Goal: Task Accomplishment & Management: Use online tool/utility

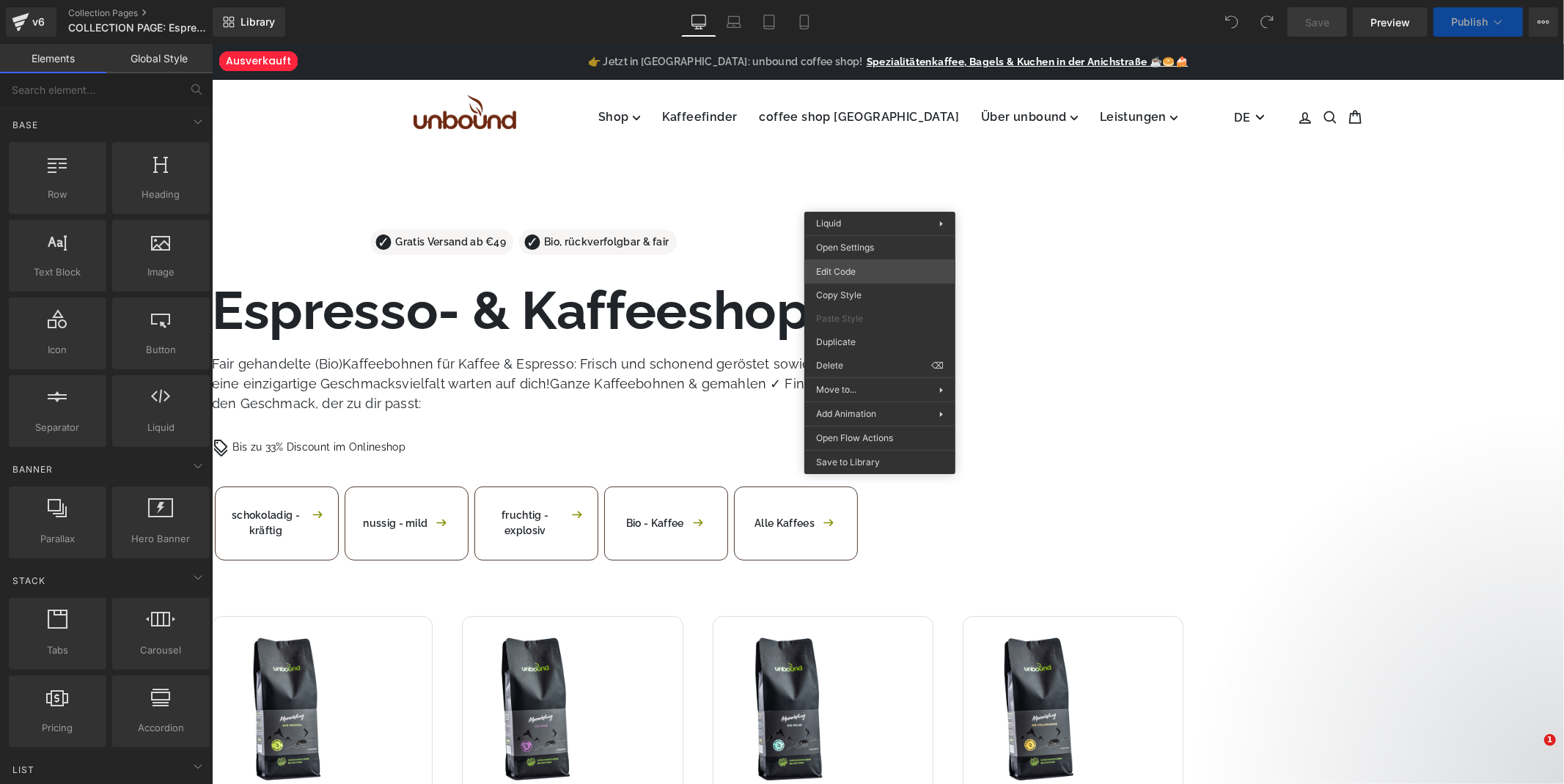
click at [864, 0] on div "You are previewing how the will restyle your page. You can not edit Elements in…" at bounding box center [782, 0] width 1564 height 0
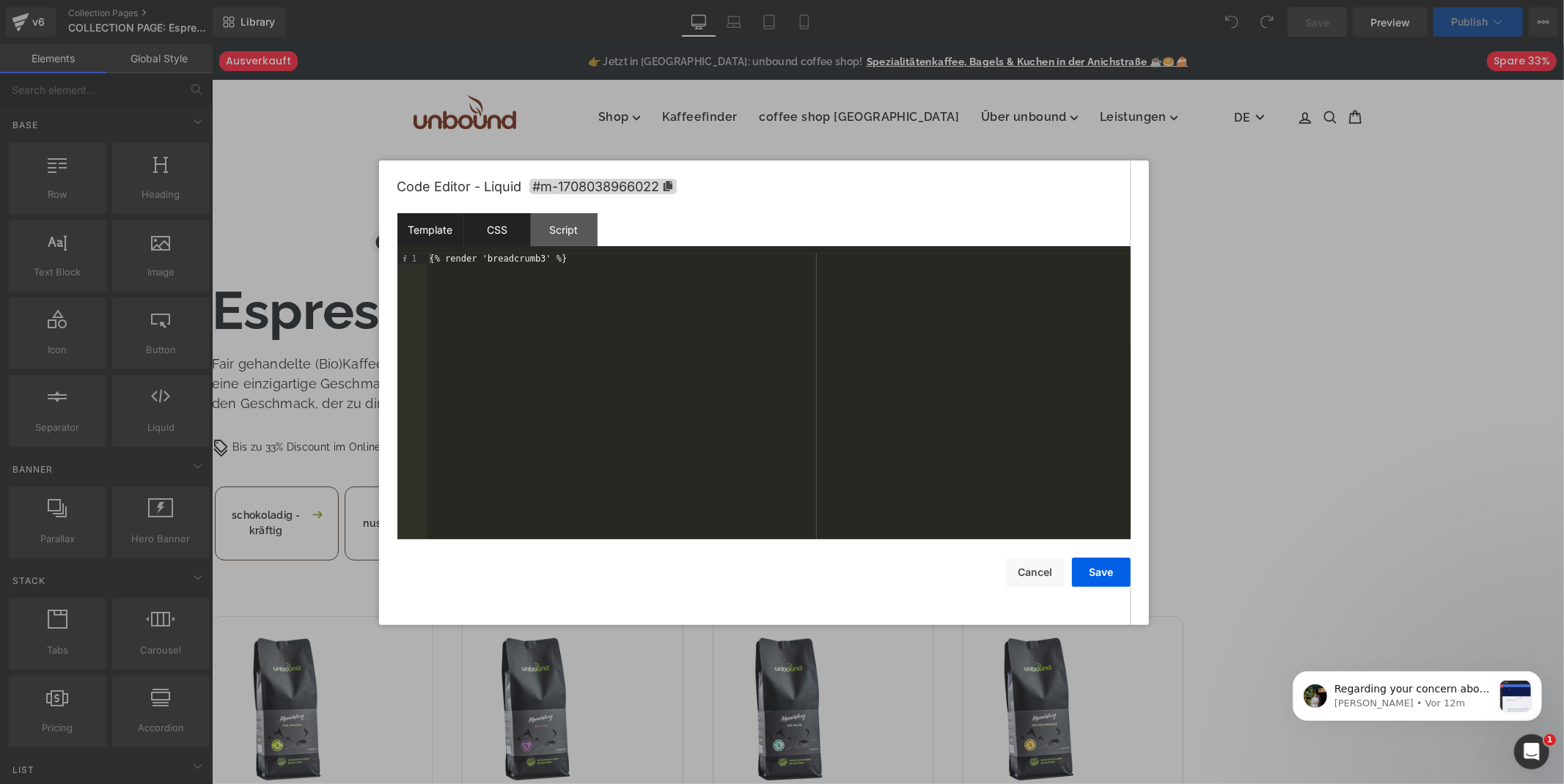
click at [499, 229] on div "CSS" at bounding box center [497, 229] width 67 height 33
click at [580, 229] on div "Script" at bounding box center [564, 229] width 67 height 33
click at [465, 225] on div "CSS" at bounding box center [497, 229] width 67 height 33
drag, startPoint x: 431, startPoint y: 225, endPoint x: 467, endPoint y: 225, distance: 36.0
click at [440, 229] on div "Template" at bounding box center [431, 229] width 67 height 33
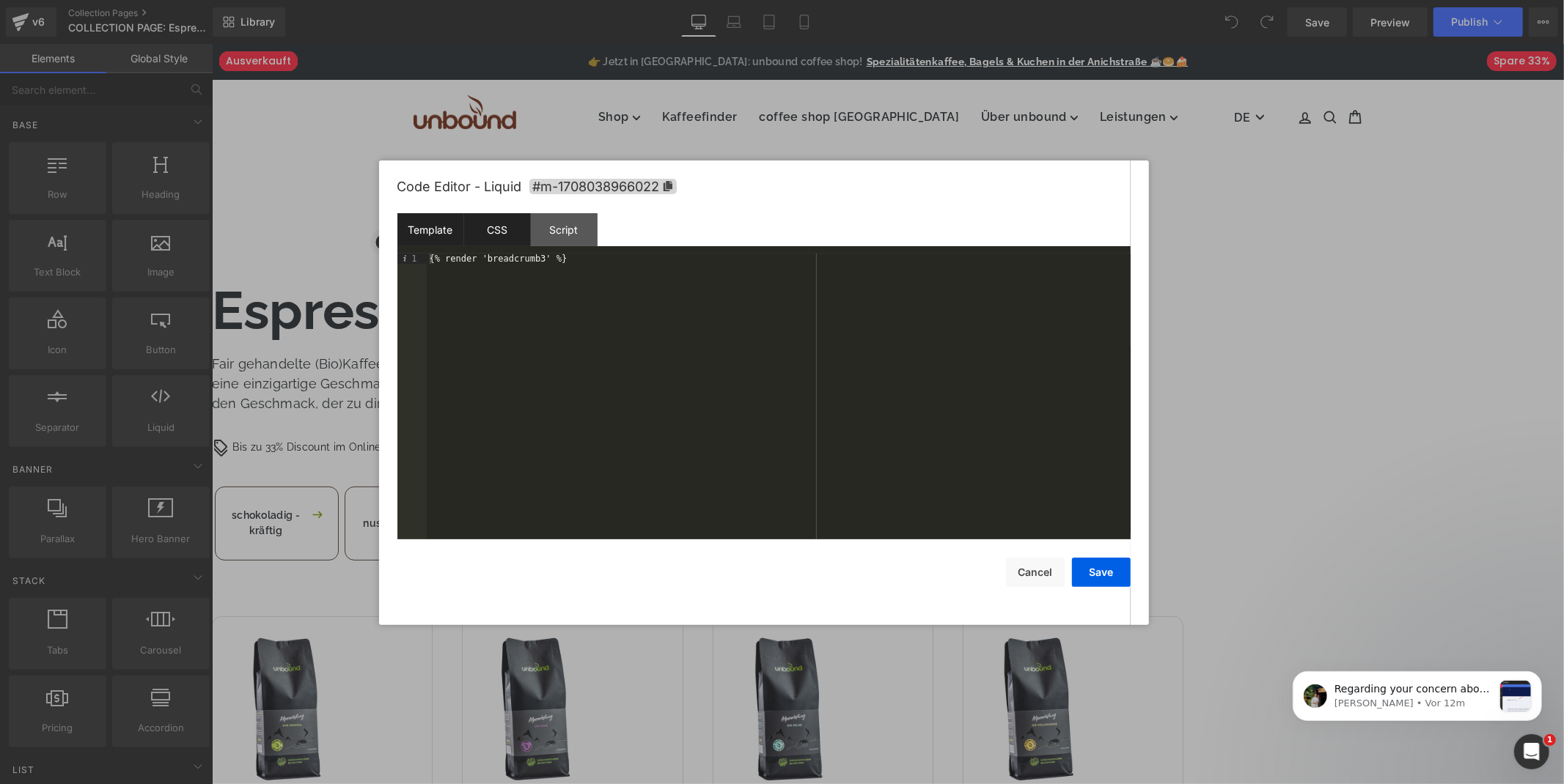
drag, startPoint x: 478, startPoint y: 225, endPoint x: 491, endPoint y: 229, distance: 13.6
click at [481, 228] on div "CSS" at bounding box center [497, 229] width 67 height 33
click at [1039, 568] on button "Cancel" at bounding box center [1035, 572] width 59 height 29
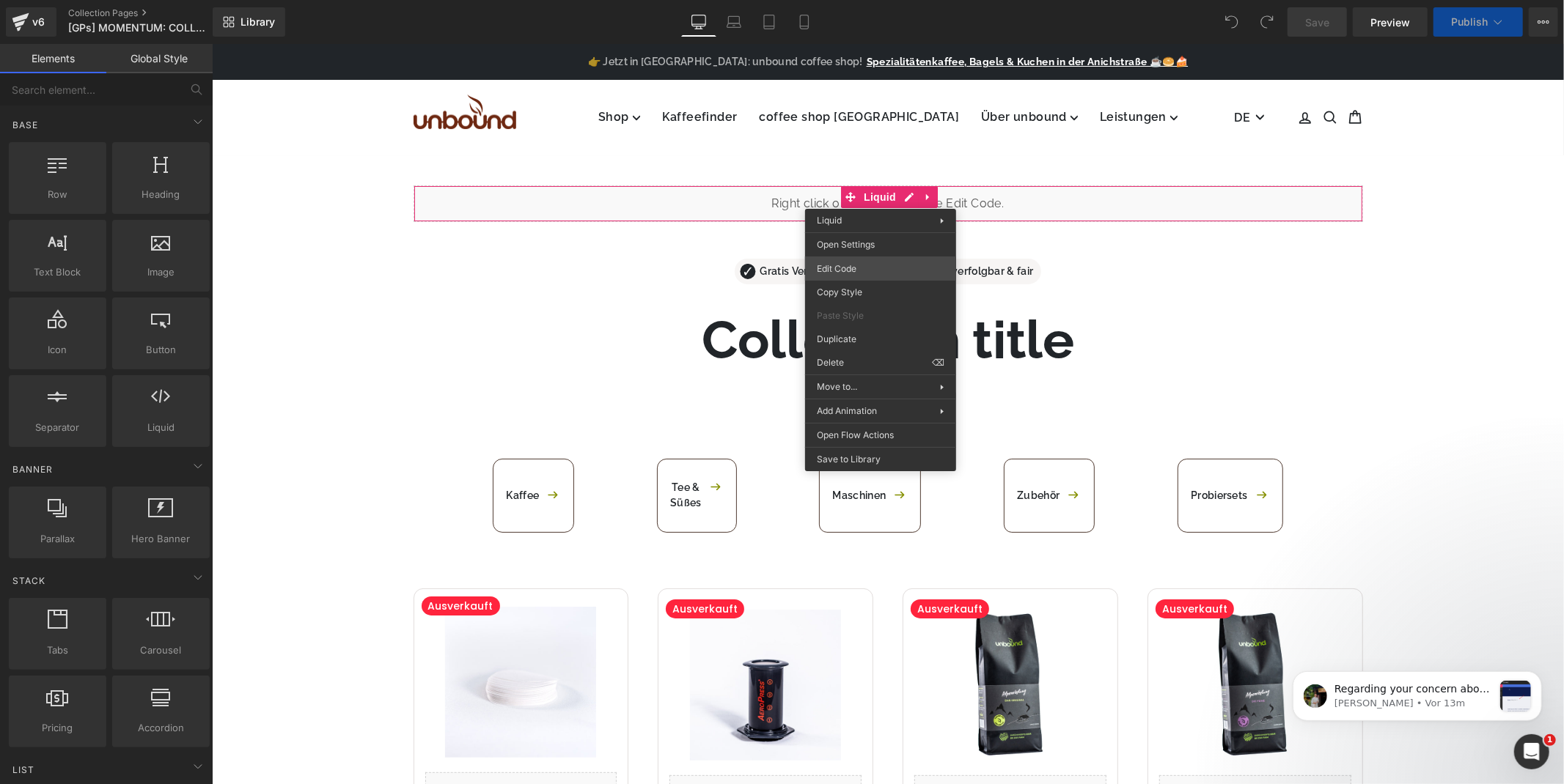
click at [867, 0] on div "You are previewing how the will restyle your page. You can not edit Elements in…" at bounding box center [782, 0] width 1564 height 0
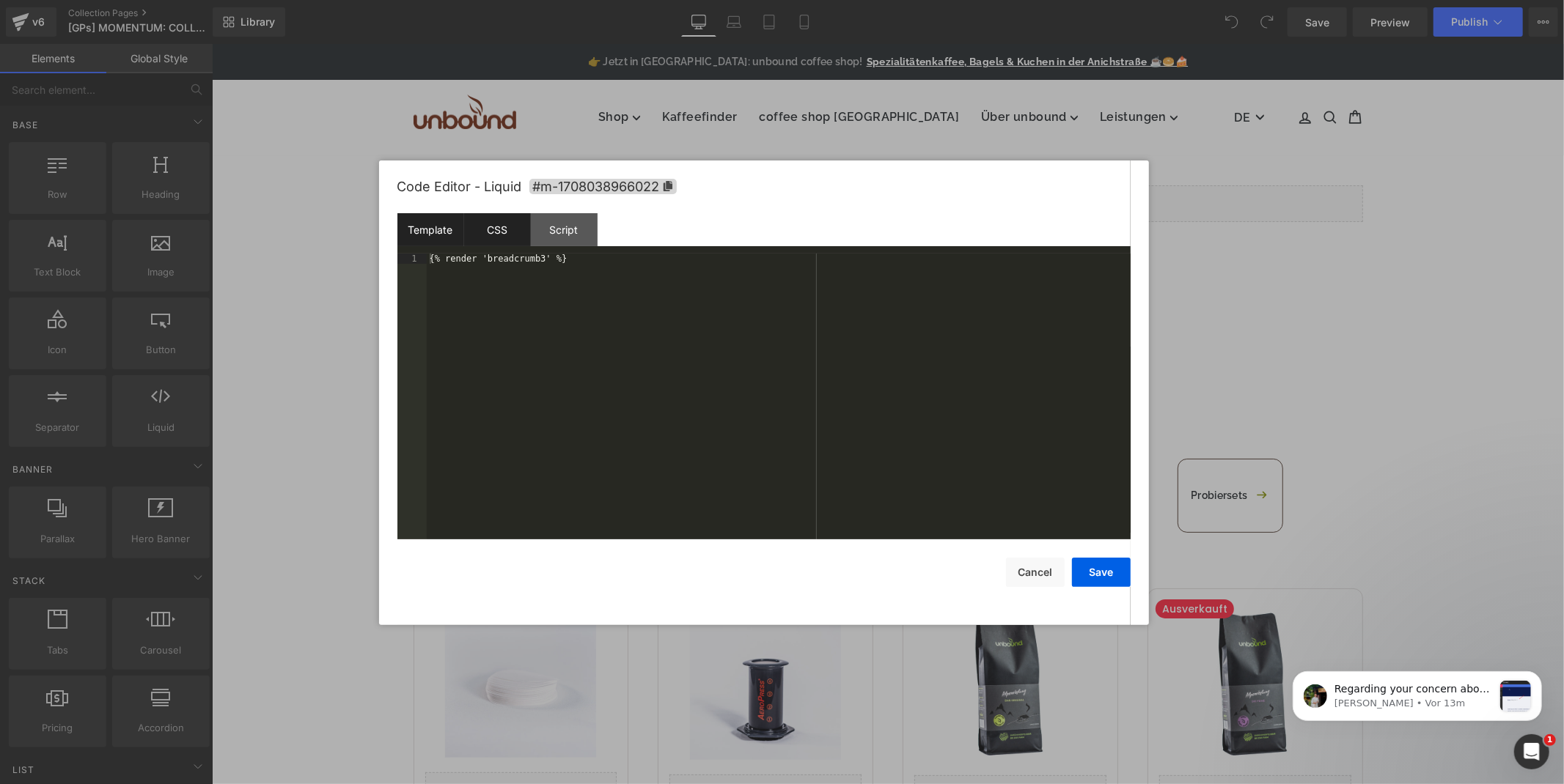
click at [512, 230] on div "CSS" at bounding box center [497, 229] width 67 height 33
click at [562, 234] on div "Script" at bounding box center [564, 229] width 67 height 33
click at [1014, 569] on button "Cancel" at bounding box center [1035, 572] width 59 height 29
